Goal: Task Accomplishment & Management: Manage account settings

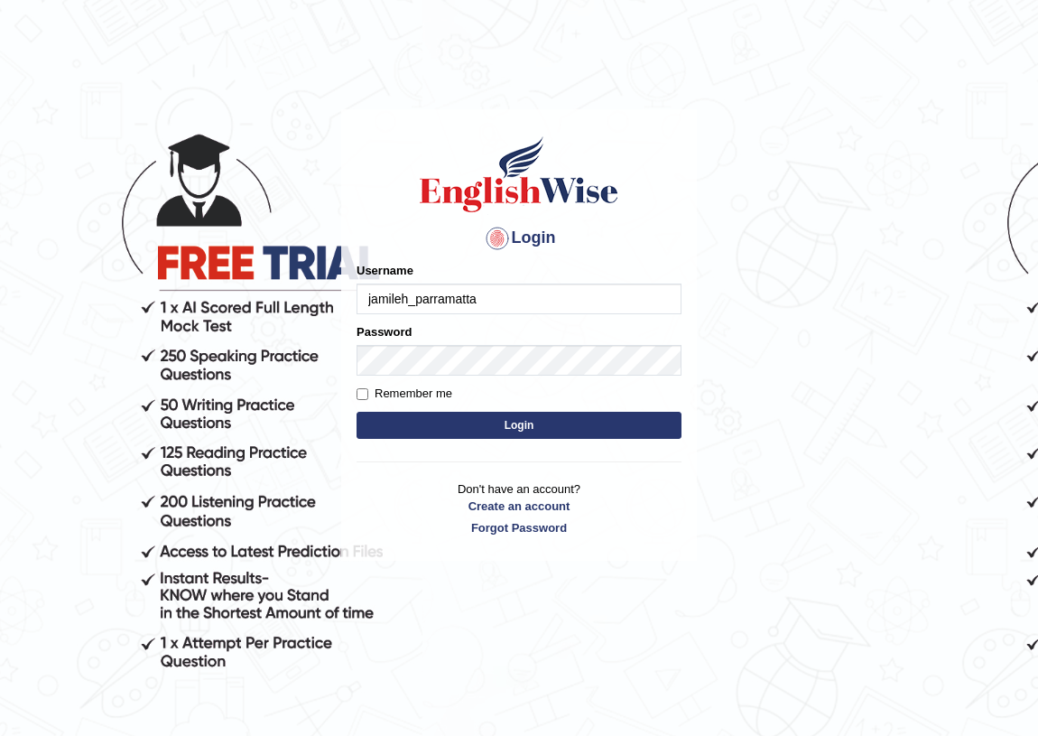
click at [498, 298] on input "jamileh_parramatta" at bounding box center [519, 299] width 325 height 31
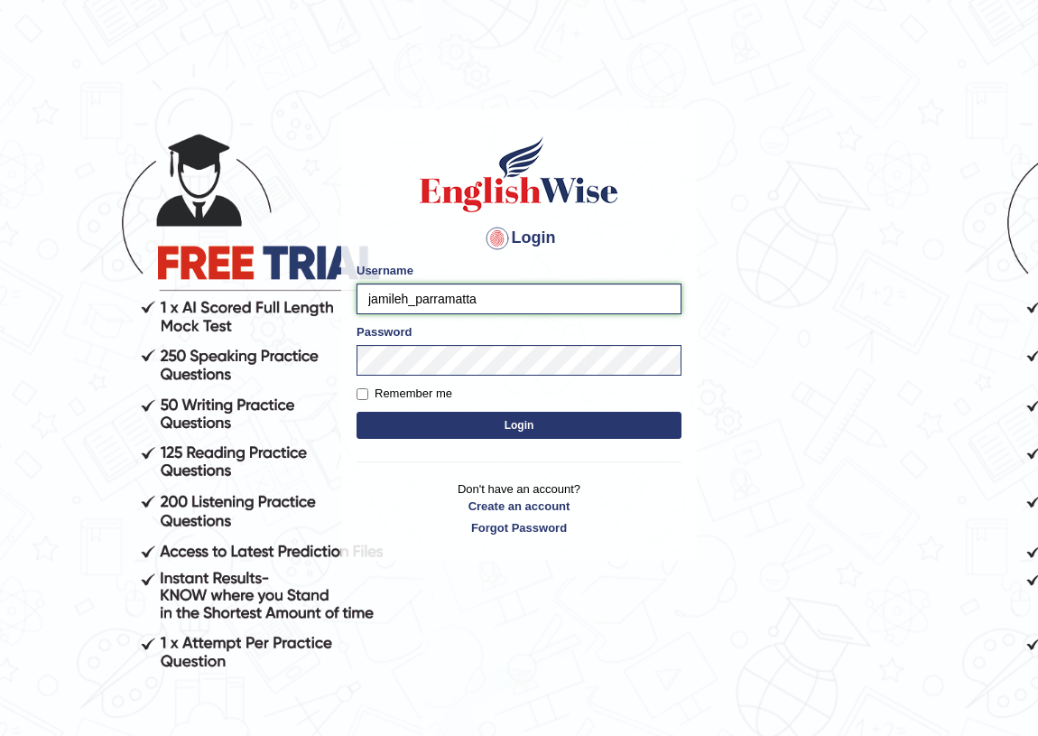
drag, startPoint x: 845, startPoint y: 328, endPoint x: 510, endPoint y: 298, distance: 336.3
click at [510, 298] on input "jamileh_parramatta" at bounding box center [519, 299] width 325 height 31
type input "j"
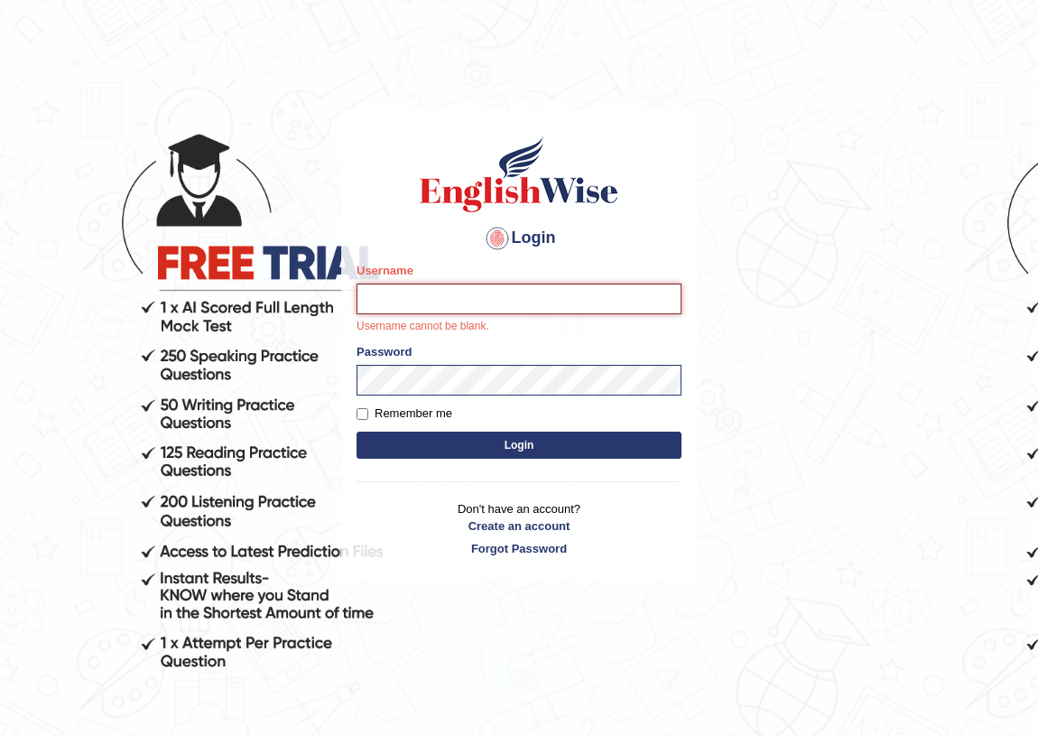
click at [417, 294] on input "Username" at bounding box center [519, 299] width 325 height 31
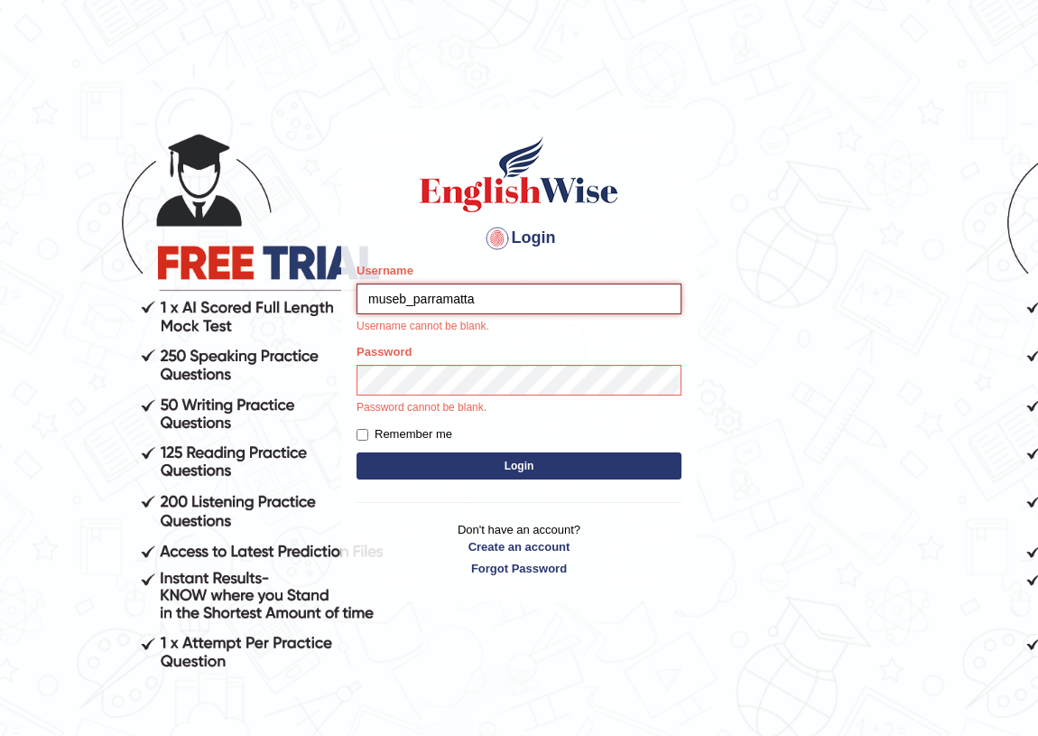
type input "museb_parramatta"
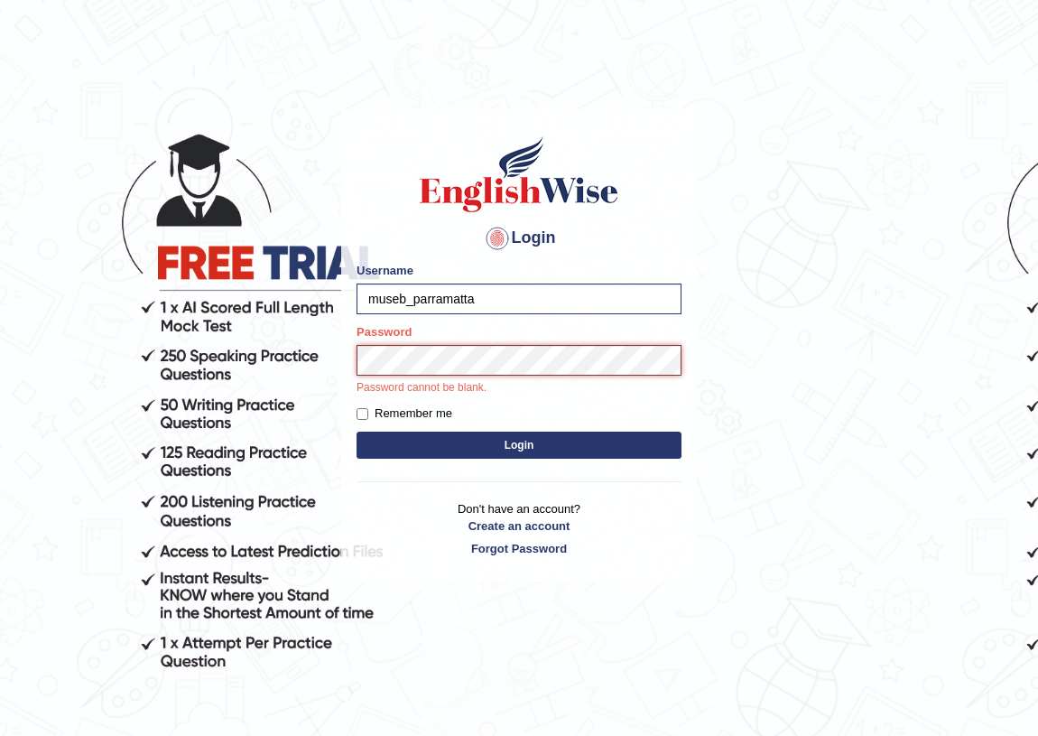
click at [357, 432] on button "Login" at bounding box center [519, 445] width 325 height 27
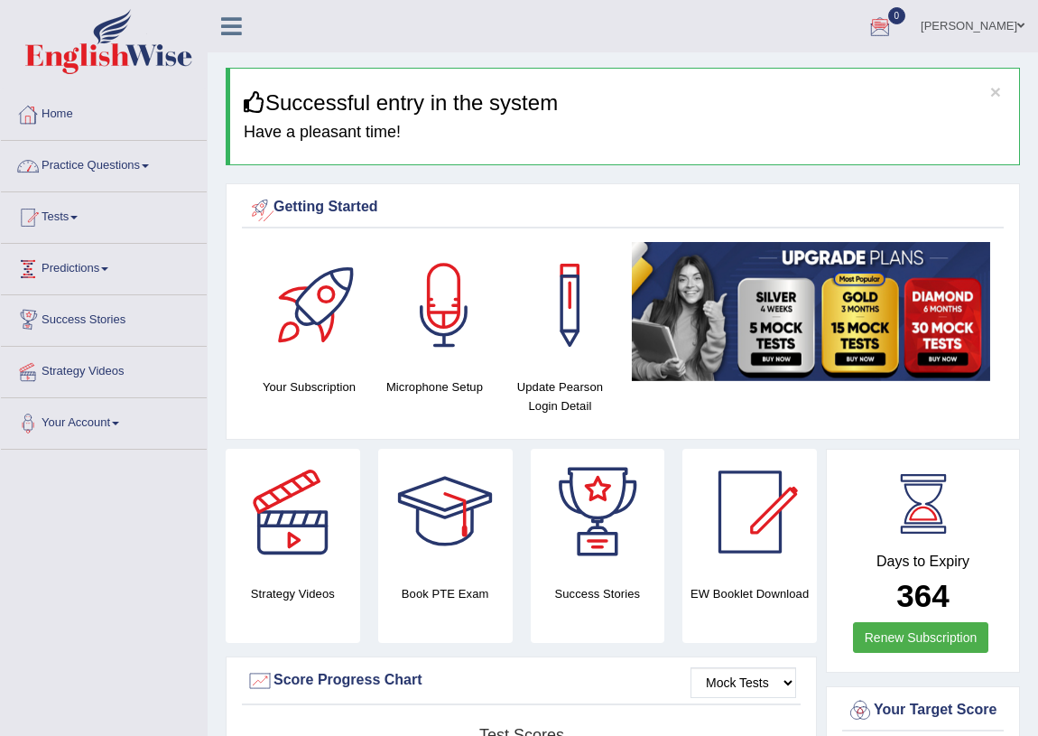
click at [131, 163] on link "Practice Questions" at bounding box center [104, 163] width 206 height 45
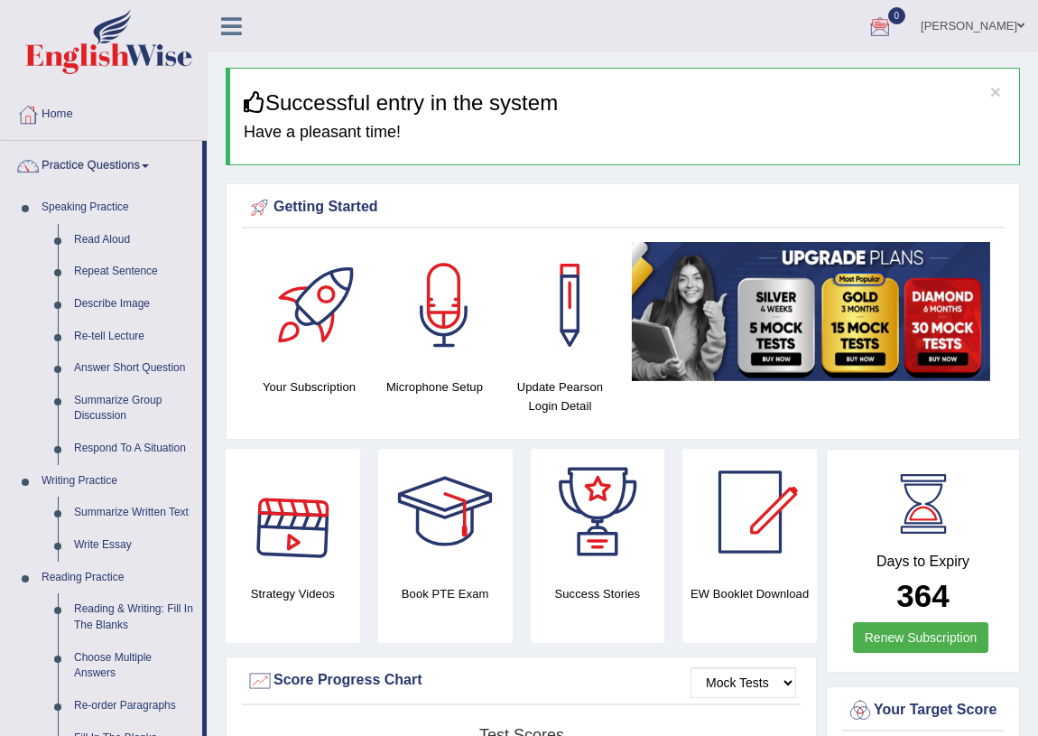
click at [442, 316] on div at bounding box center [444, 305] width 126 height 126
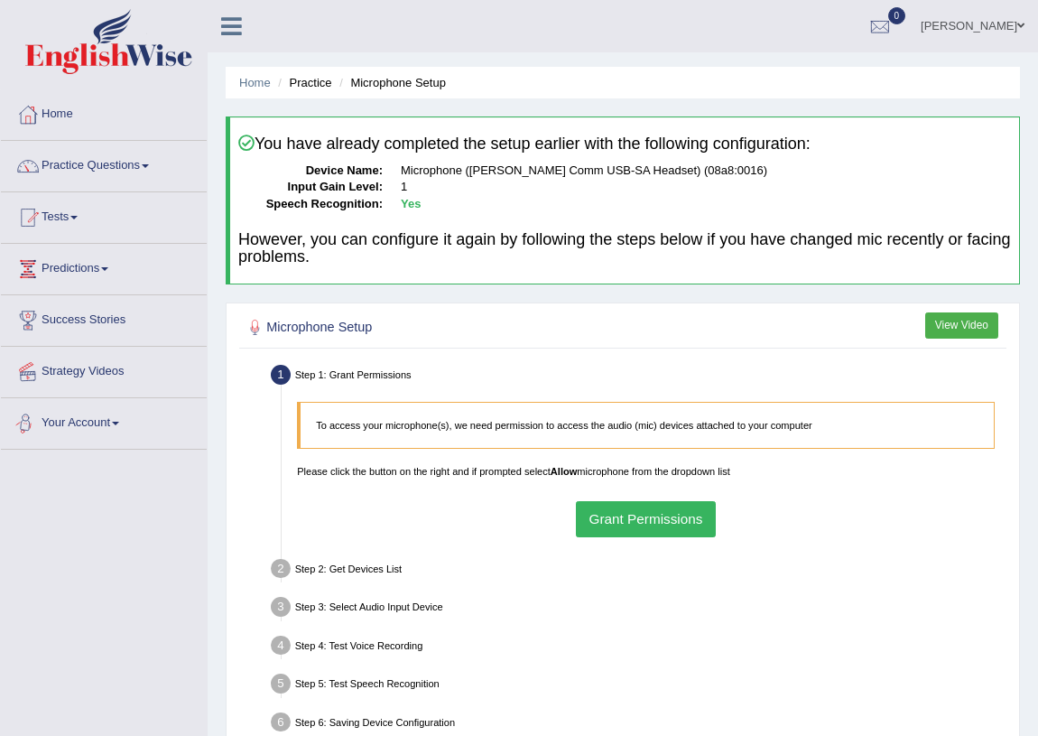
click at [133, 666] on div "Toggle navigation Home Practice Questions Speaking Practice Read Aloud Repeat S…" at bounding box center [519, 469] width 1038 height 939
click at [955, 316] on button "View Video" at bounding box center [961, 325] width 73 height 26
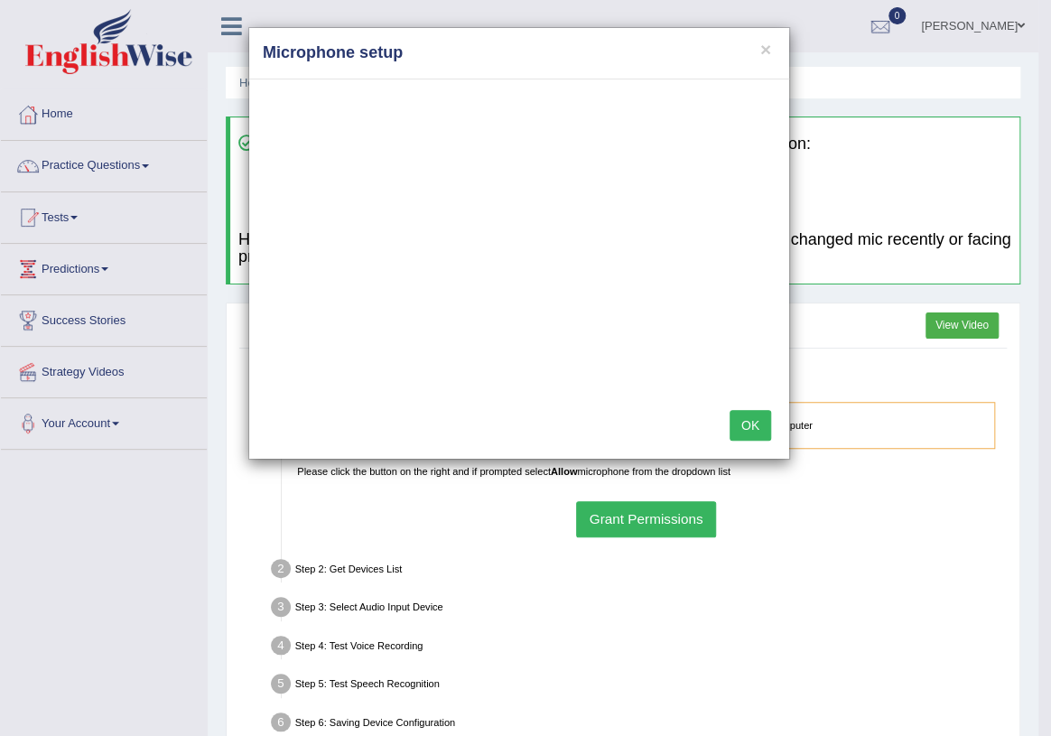
click at [268, 577] on div "× Microphone setup OK" at bounding box center [525, 368] width 1051 height 736
click at [767, 50] on button "×" at bounding box center [765, 49] width 11 height 19
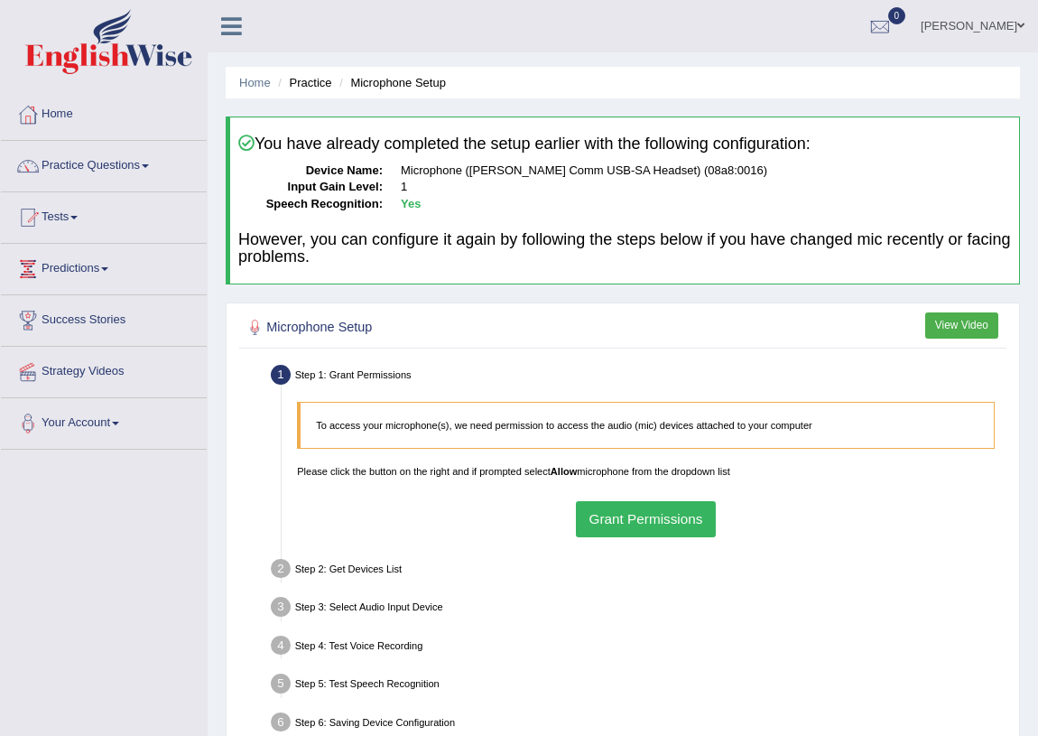
click at [571, 63] on div "Home Practice Microphone Setup You have already completed the setup earlier wit…" at bounding box center [623, 451] width 831 height 903
click at [1005, 28] on link "[PERSON_NAME]" at bounding box center [972, 23] width 131 height 47
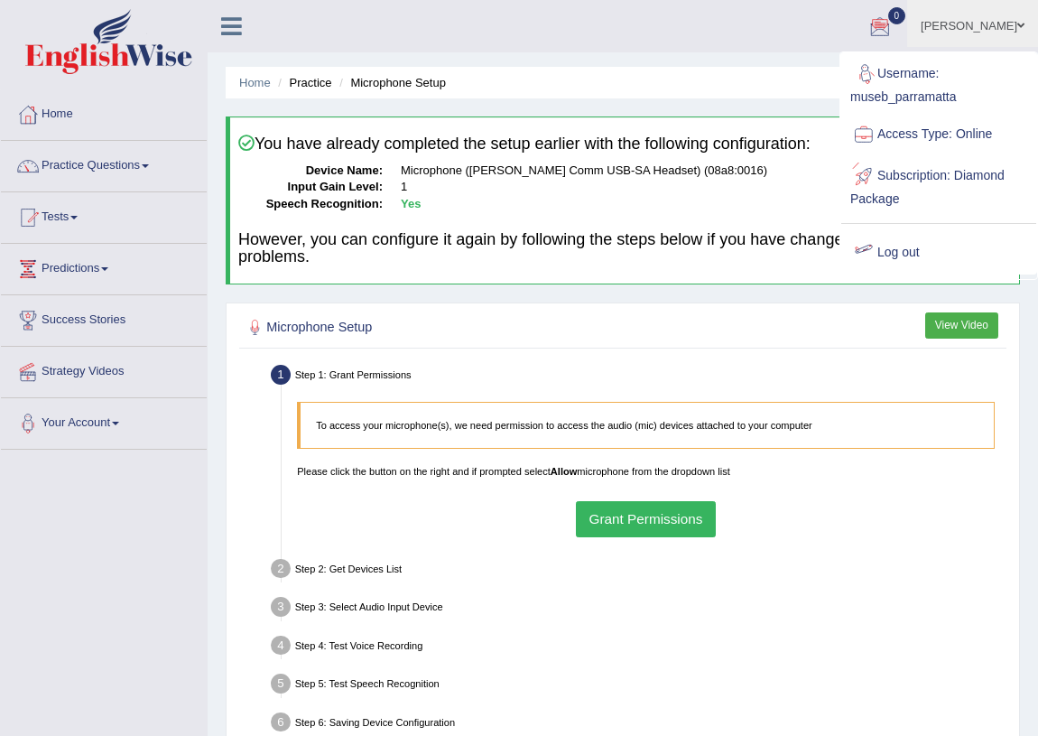
click at [910, 256] on link "Log out" at bounding box center [938, 253] width 195 height 42
